Goal: Check status: Check status

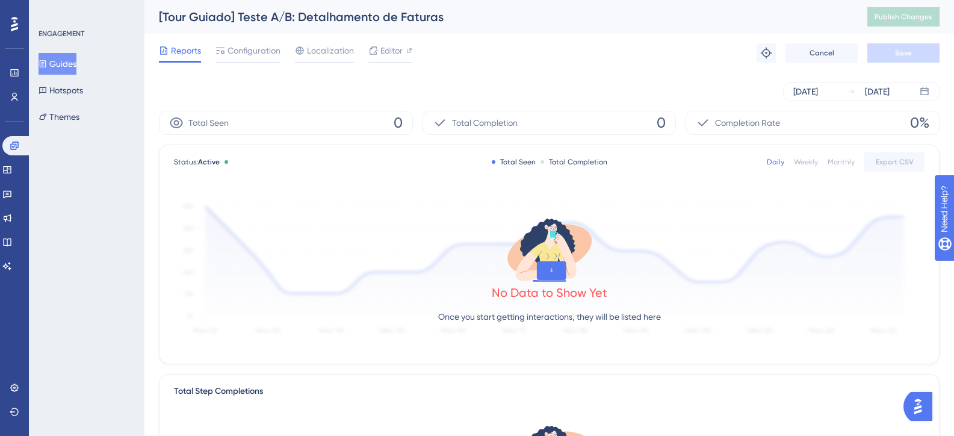
click at [814, 163] on div "Weekly" at bounding box center [805, 162] width 24 height 10
click at [779, 163] on div "Daily" at bounding box center [774, 162] width 17 height 10
click at [818, 92] on div "[DATE]" at bounding box center [805, 91] width 25 height 14
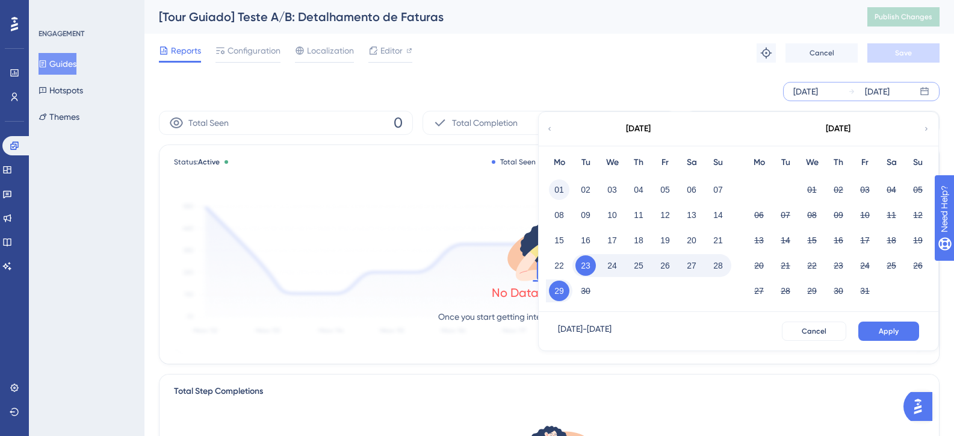
click at [558, 191] on button "01" at bounding box center [559, 189] width 20 height 20
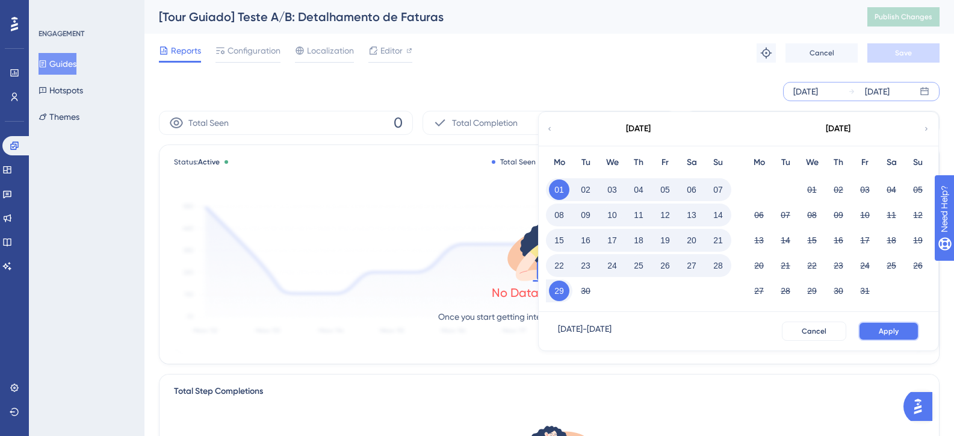
click at [878, 331] on button "Apply" at bounding box center [888, 330] width 61 height 19
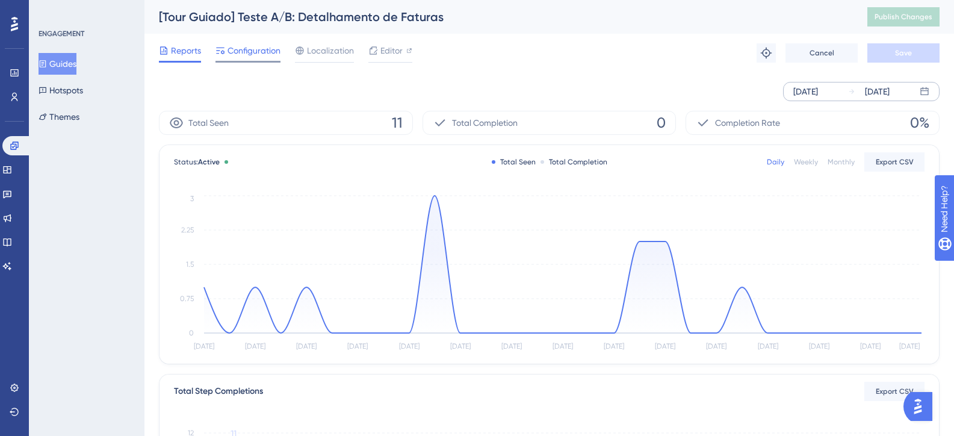
click at [247, 53] on span "Configuration" at bounding box center [253, 50] width 53 height 14
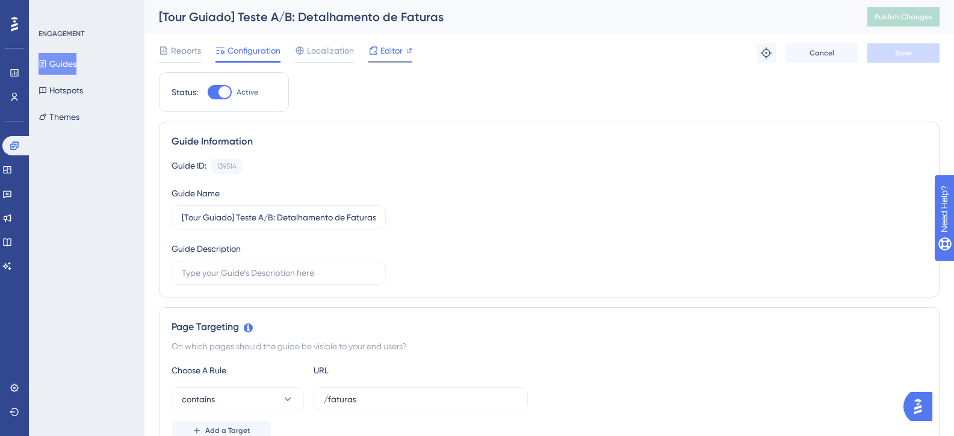
click at [386, 51] on span "Editor" at bounding box center [391, 50] width 22 height 14
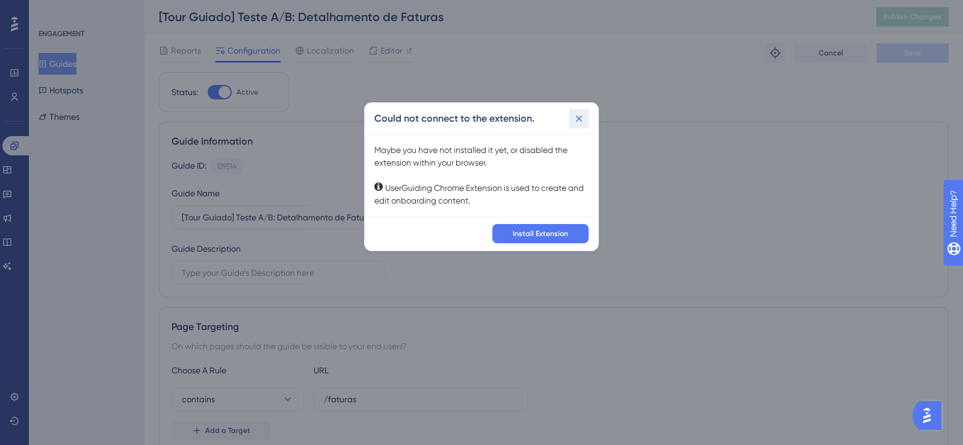
click at [579, 117] on icon at bounding box center [579, 118] width 12 height 12
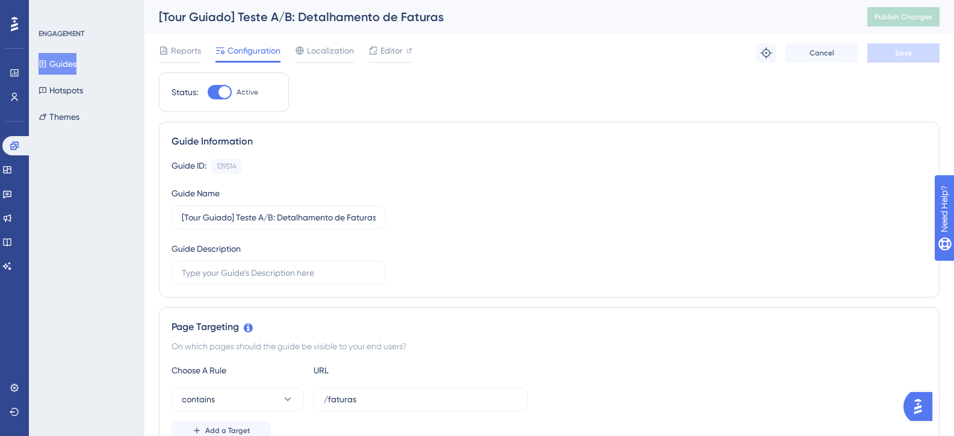
click at [76, 60] on button "Guides" at bounding box center [58, 64] width 38 height 22
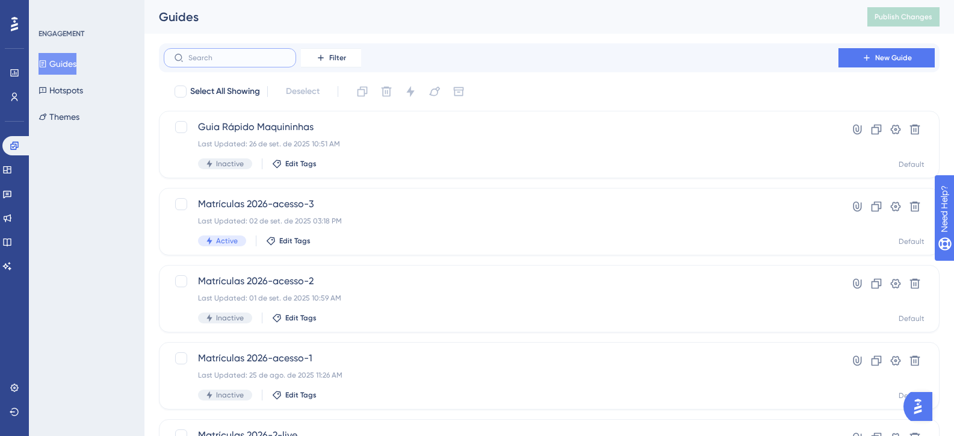
click at [266, 55] on input "text" at bounding box center [236, 58] width 97 height 8
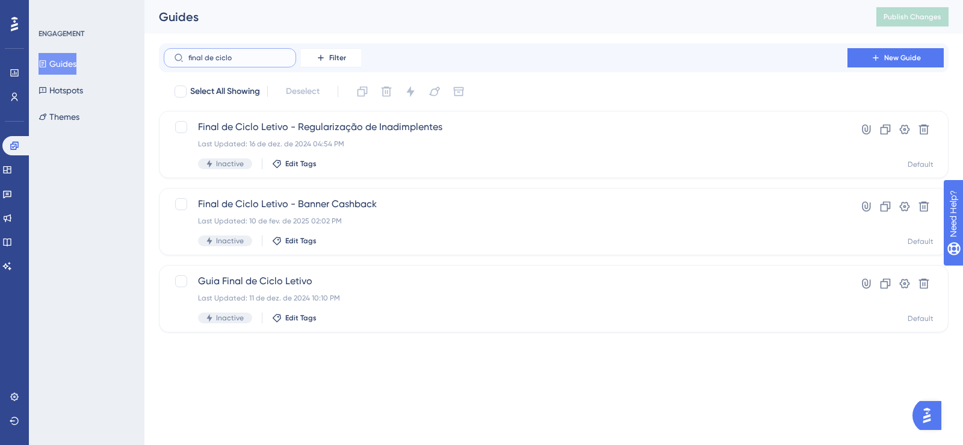
type input "final de ciclo"
